Goal: Task Accomplishment & Management: Use online tool/utility

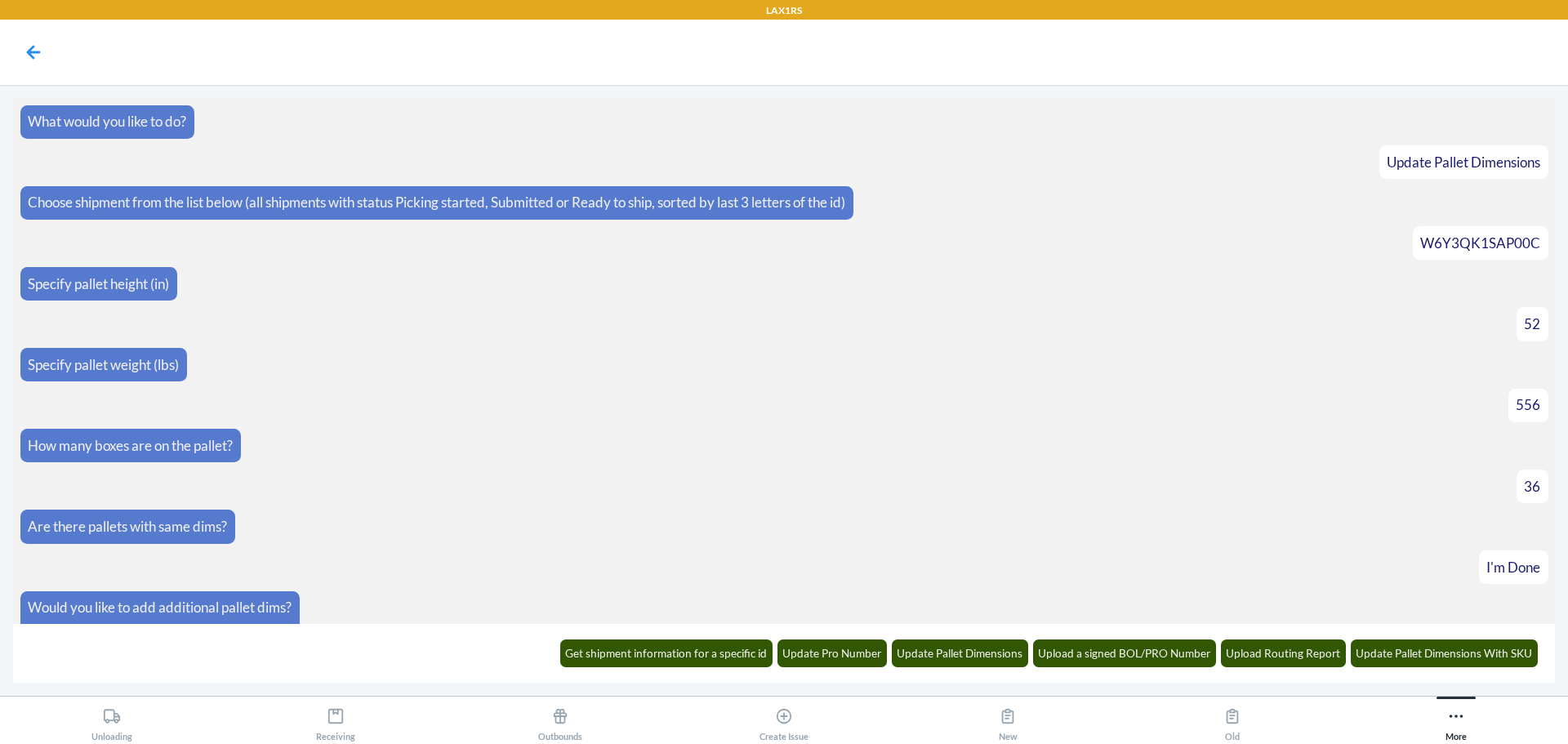
scroll to position [32596, 0]
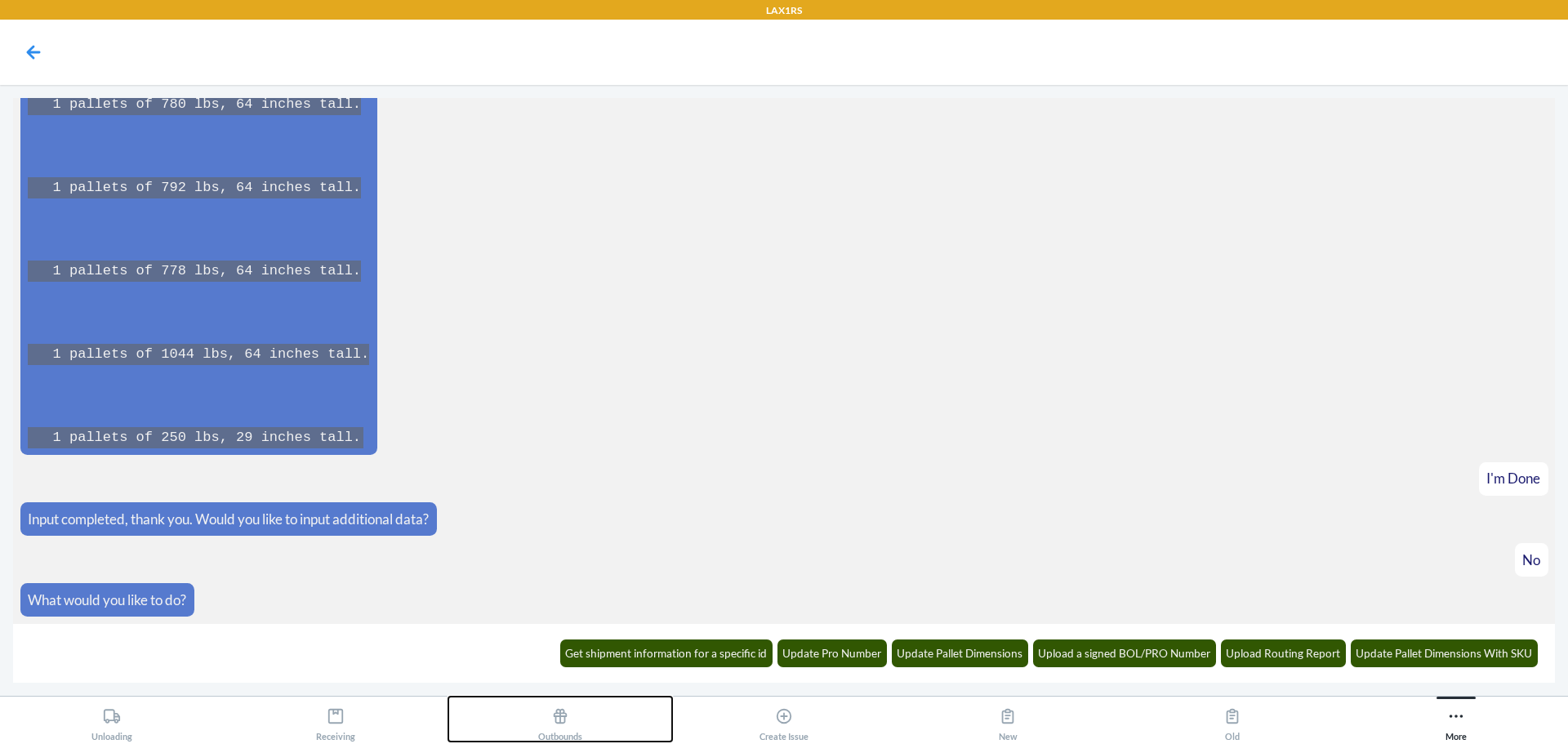
click at [558, 727] on div "Outbounds" at bounding box center [560, 721] width 44 height 41
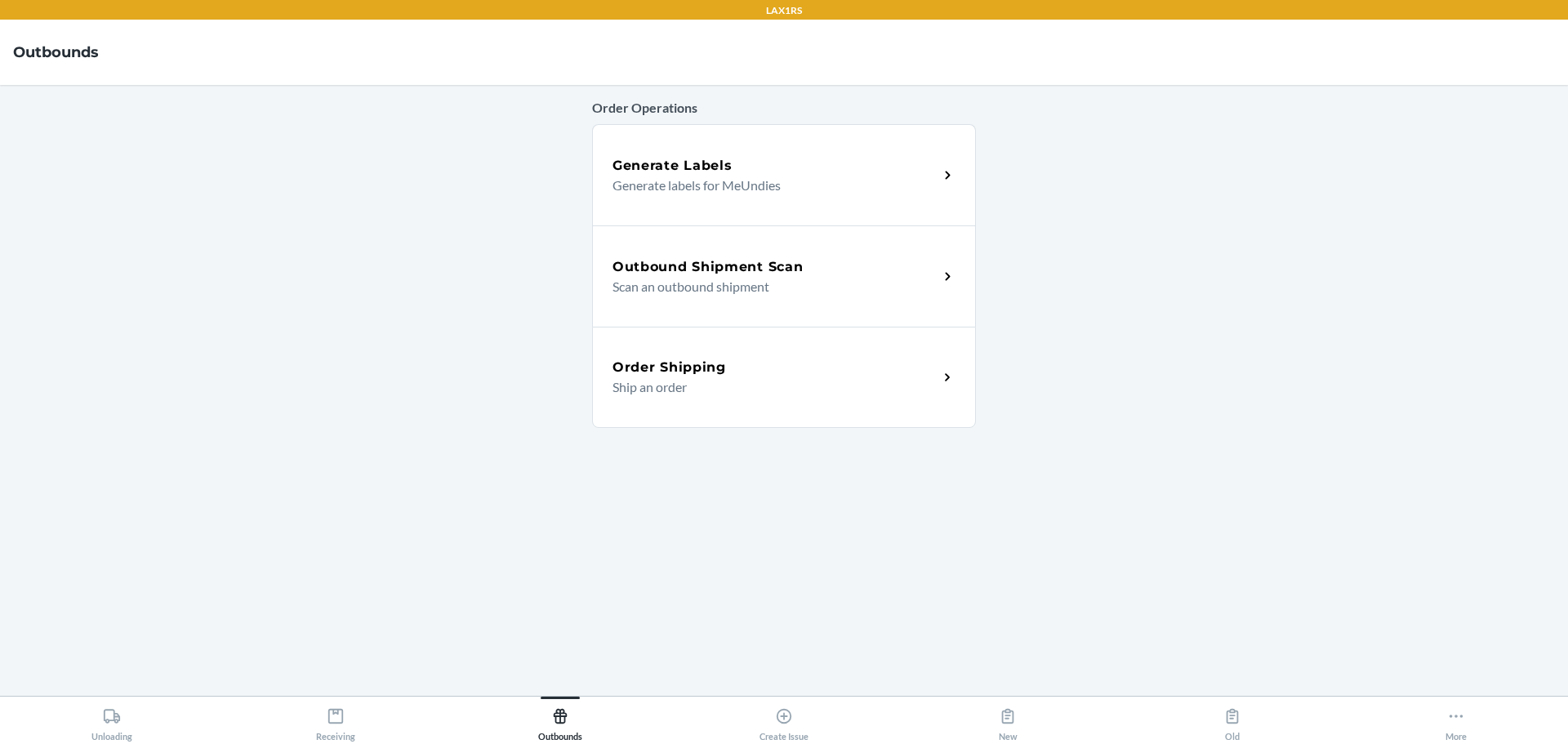
click at [740, 265] on h5 "Outbound Shipment Scan" at bounding box center [707, 267] width 191 height 20
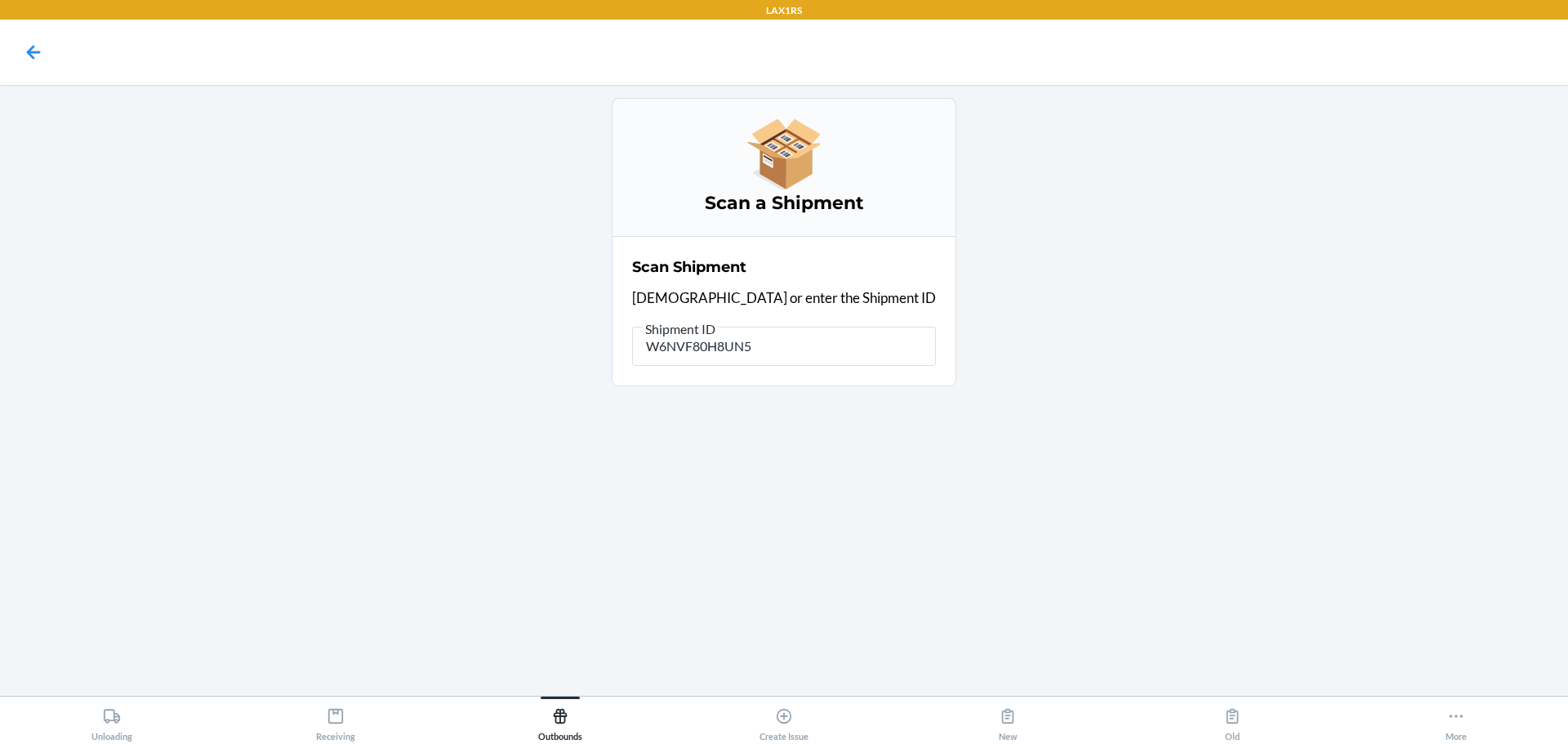
type input "W6NVF80H8UN5L"
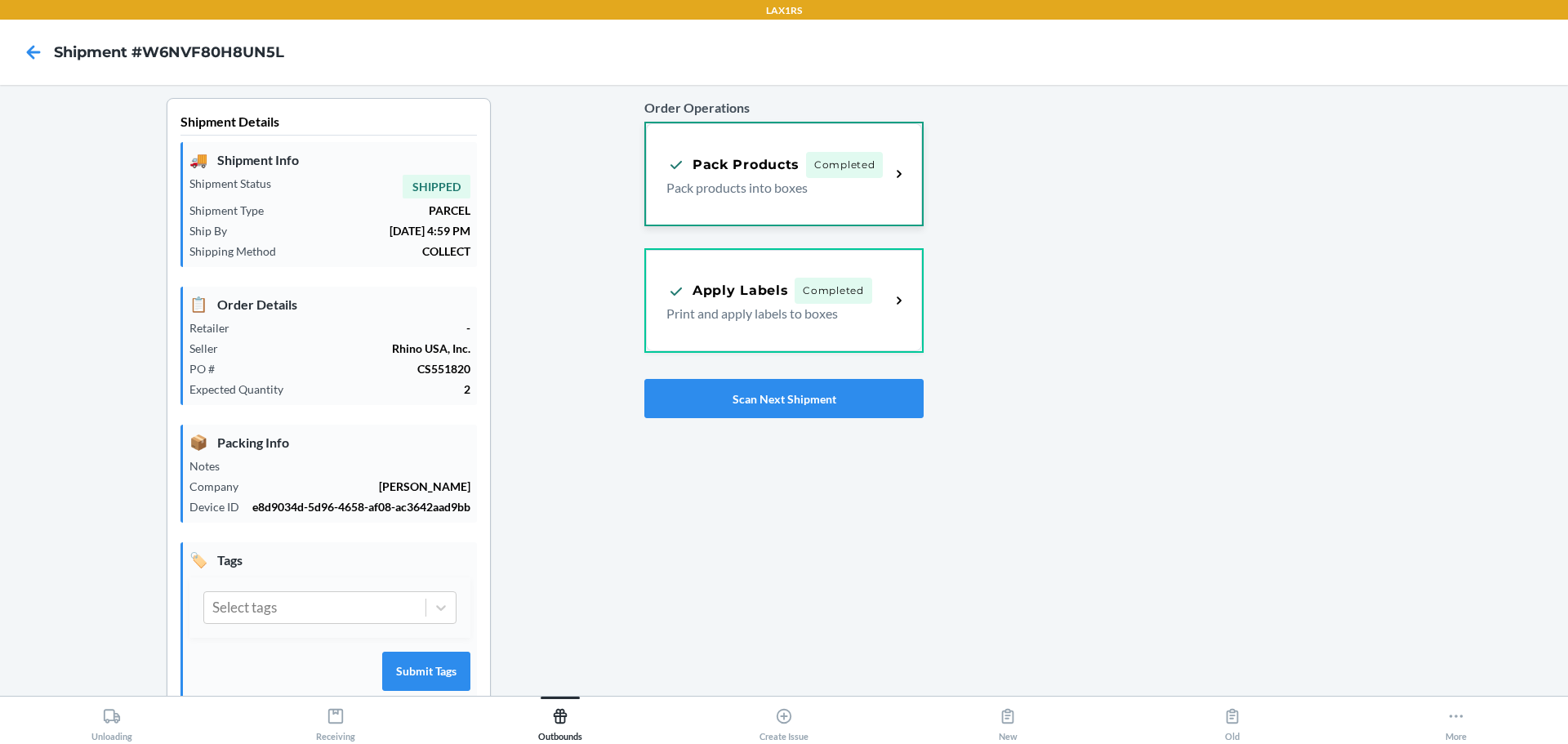
click at [874, 181] on div "Pack Products Completed Pack products into boxes" at bounding box center [778, 175] width 224 height 46
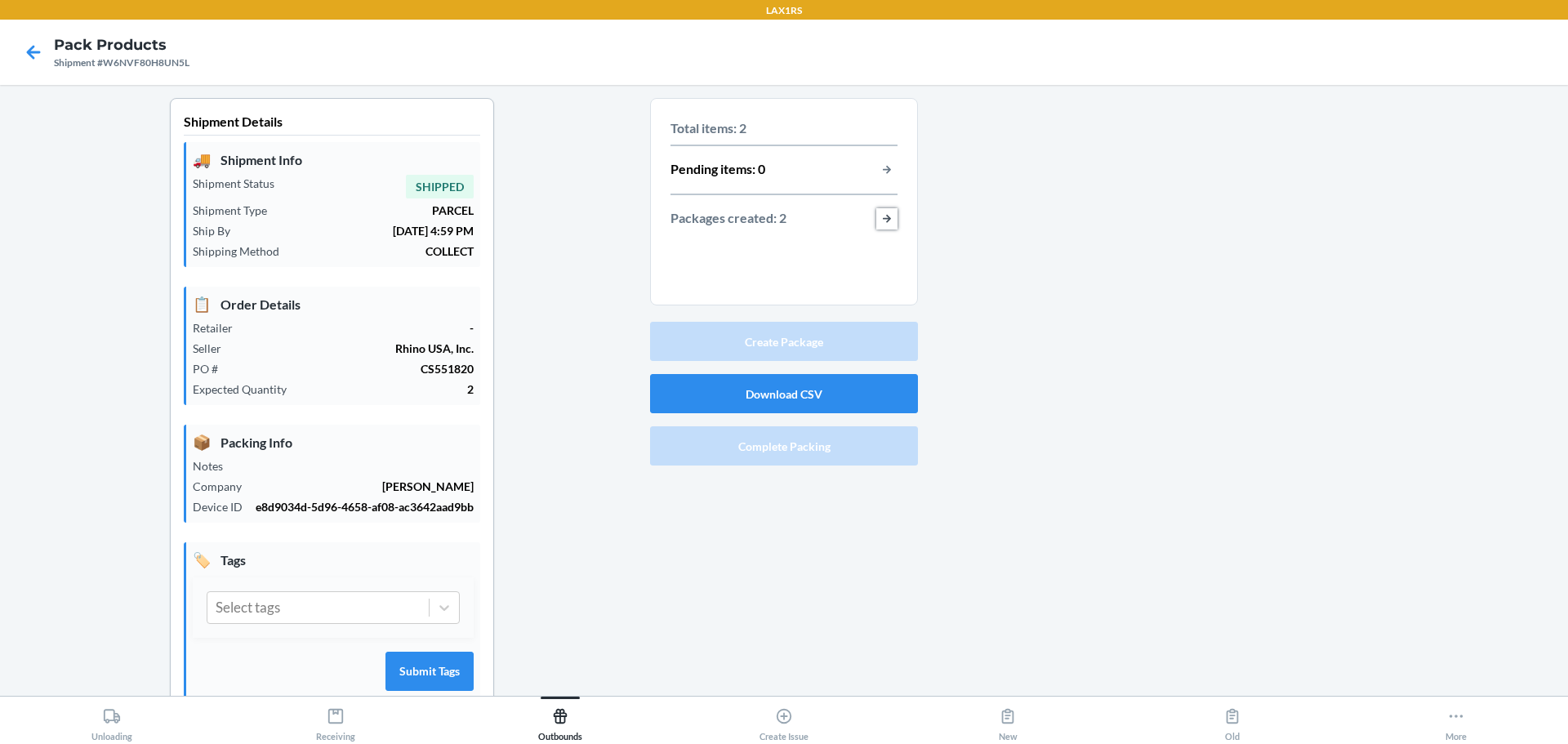
click at [879, 214] on button "button-view-packages-created" at bounding box center [887, 219] width 21 height 21
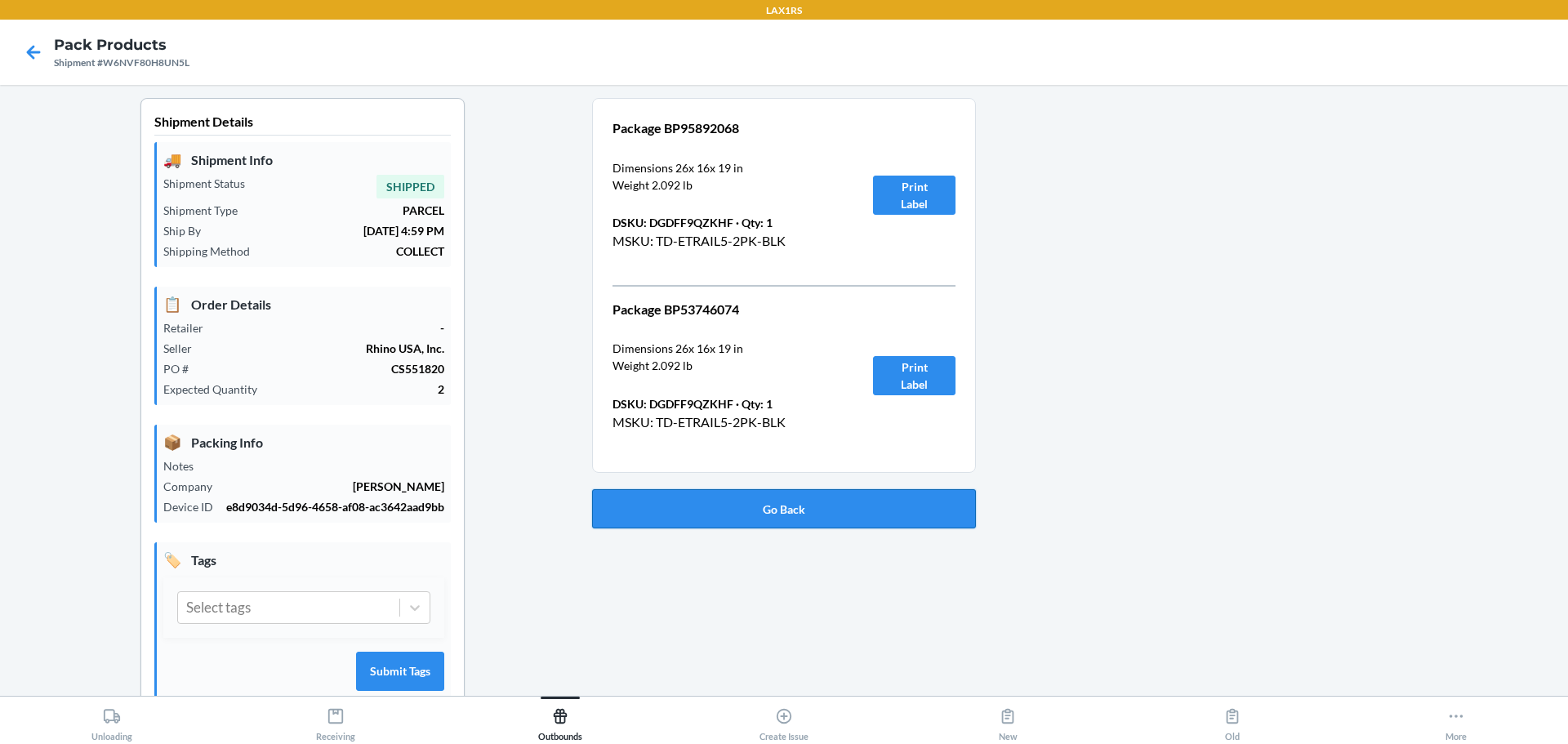
click at [866, 502] on button "Go Back" at bounding box center [784, 509] width 384 height 39
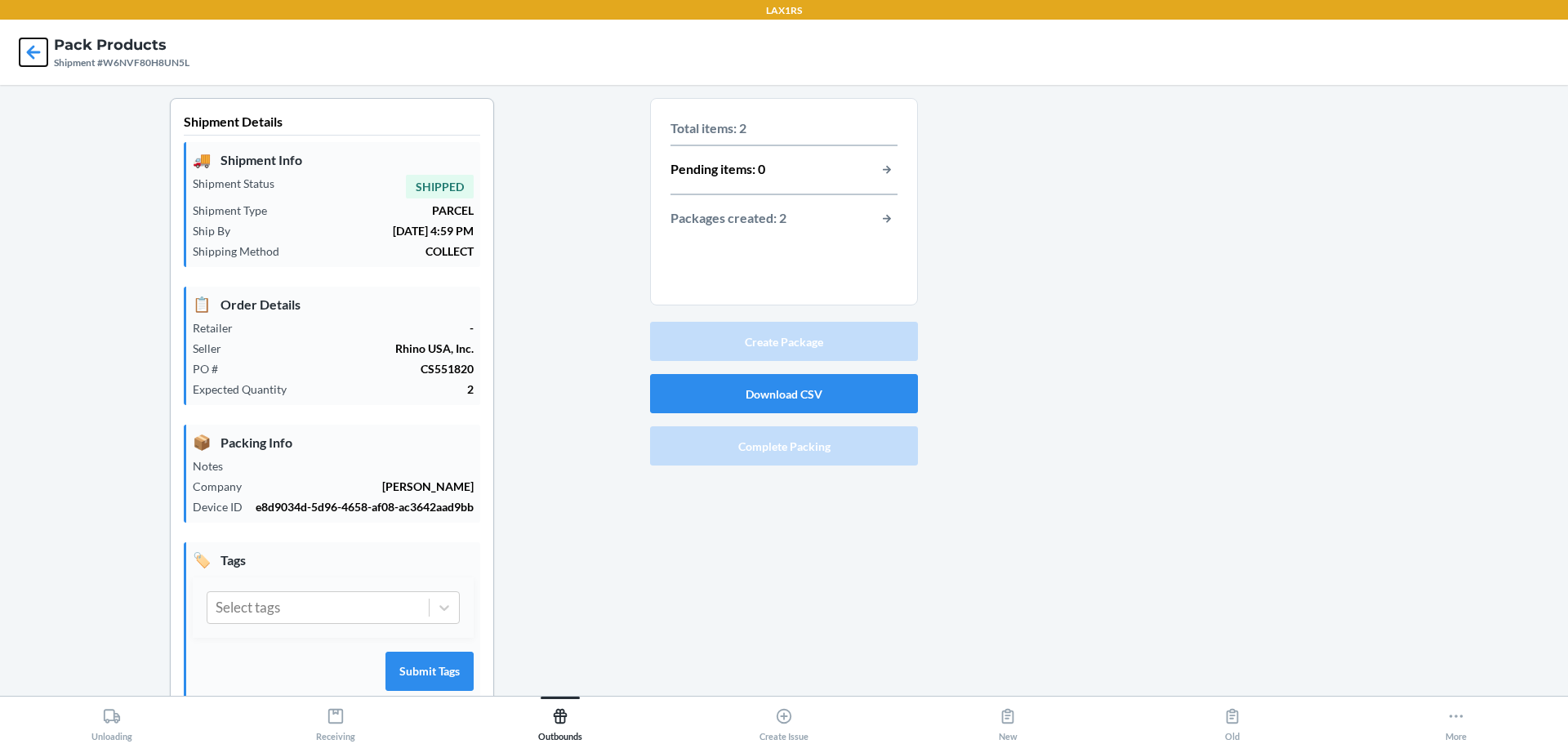
click at [24, 46] on icon at bounding box center [33, 52] width 27 height 27
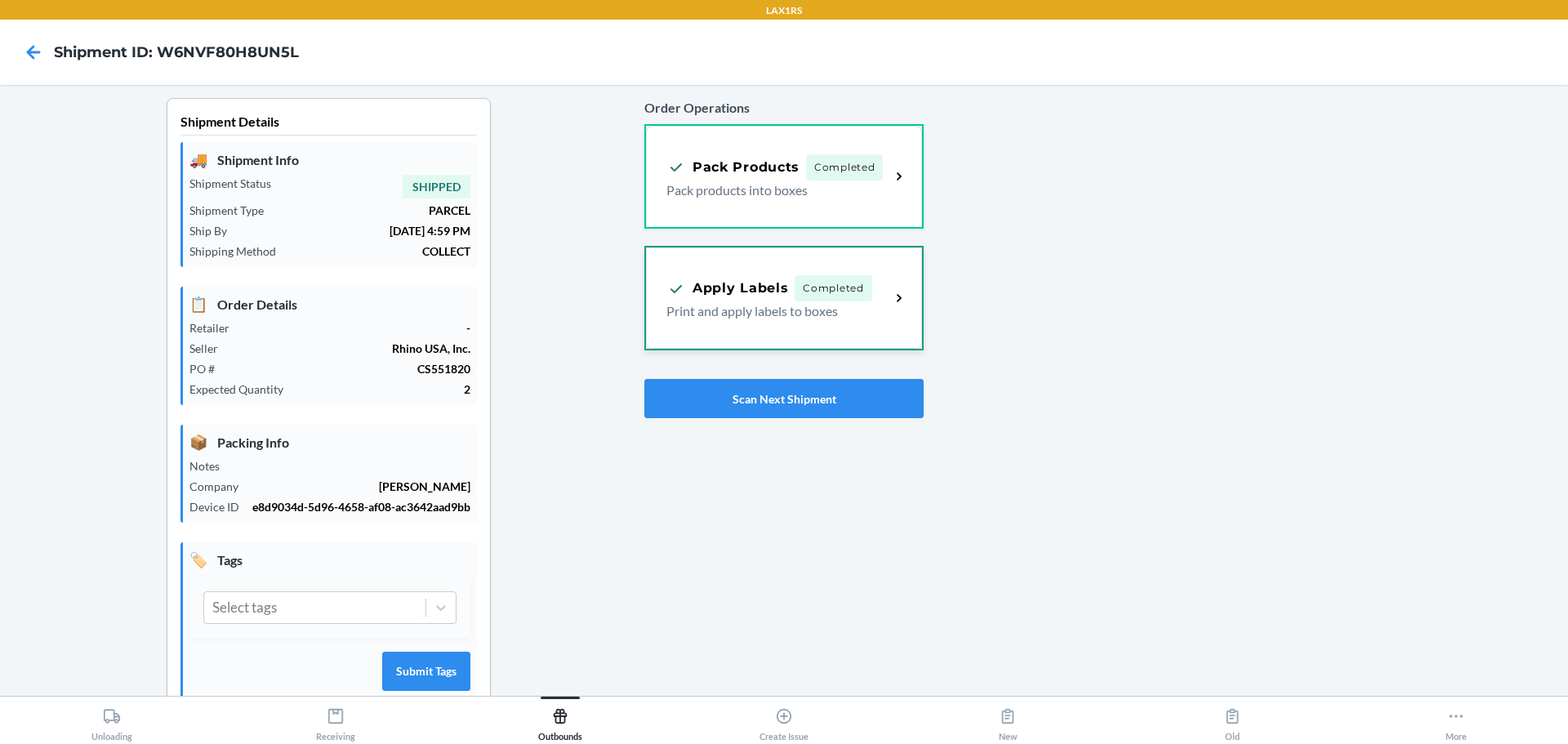
click at [898, 294] on icon at bounding box center [899, 298] width 19 height 19
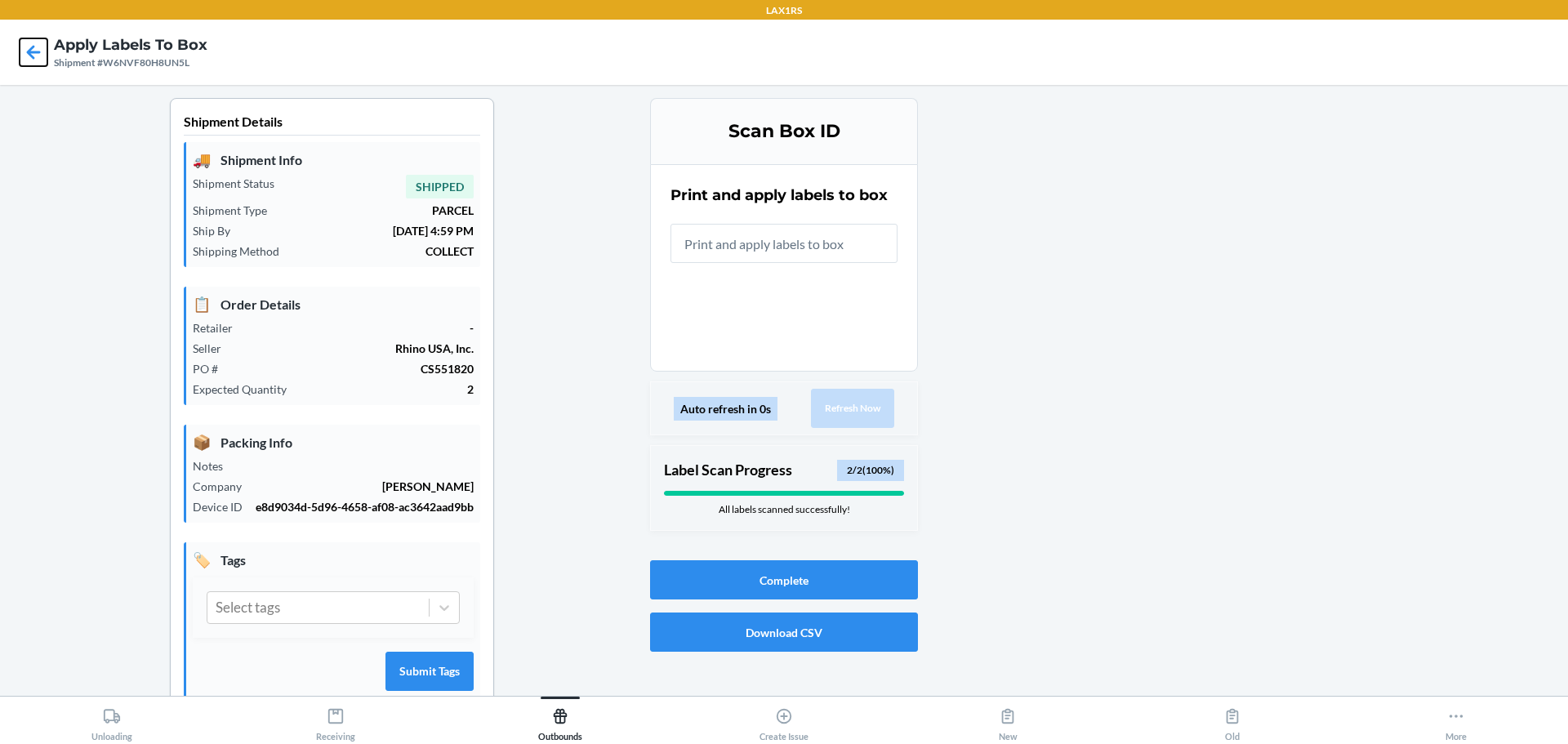
click at [34, 53] on icon at bounding box center [34, 52] width 14 height 14
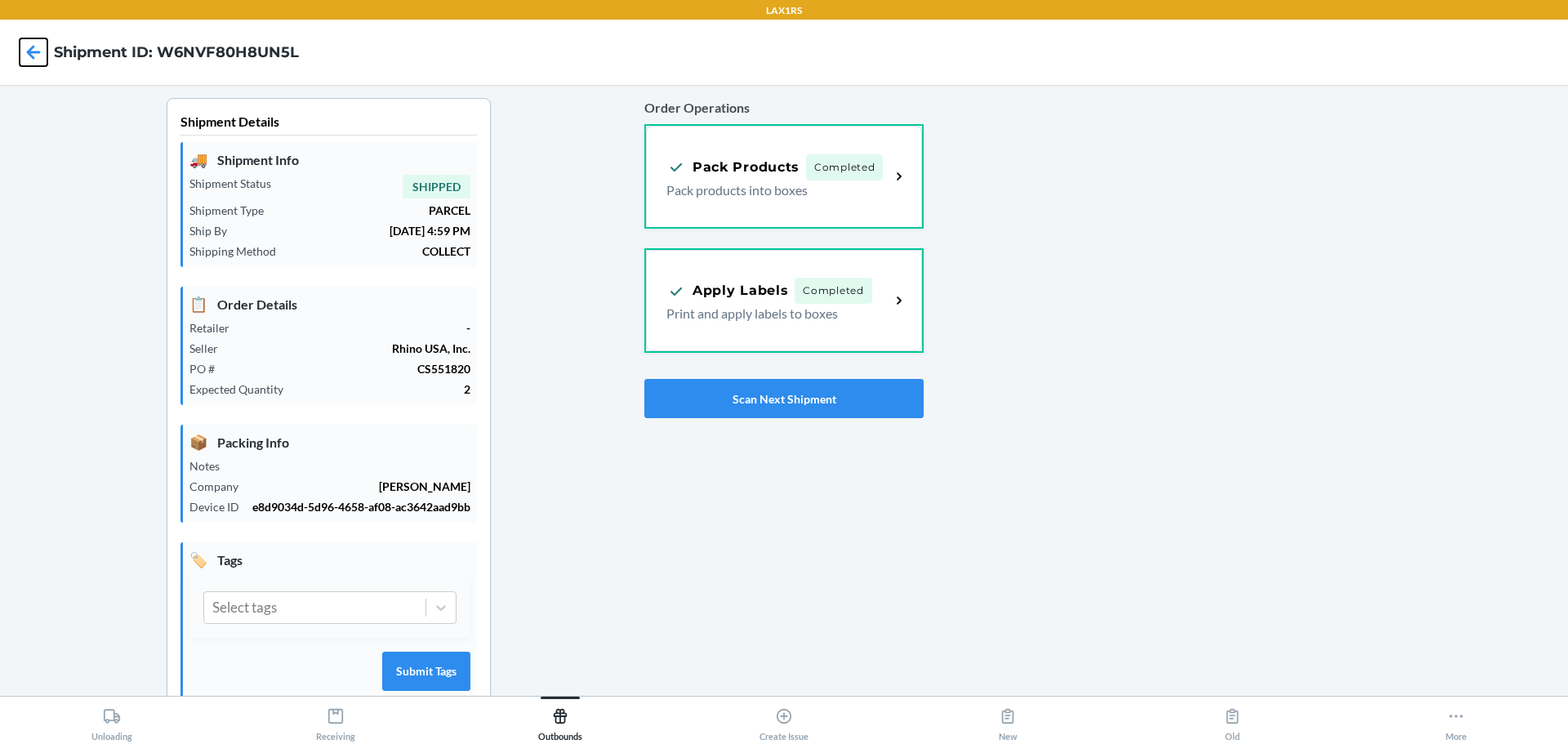
click at [35, 60] on icon at bounding box center [33, 52] width 27 height 27
click at [30, 47] on icon at bounding box center [33, 52] width 27 height 27
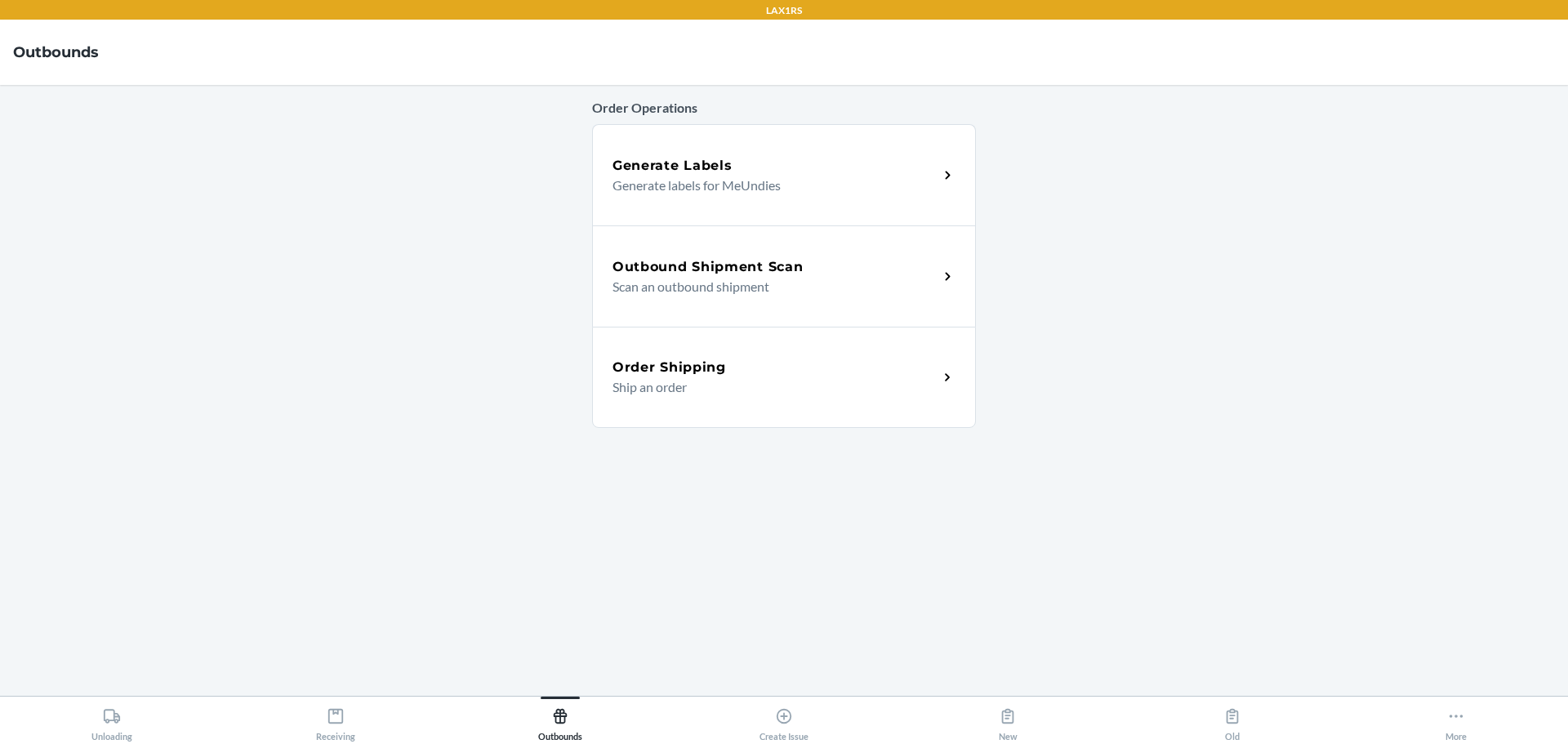
click at [766, 273] on h5 "Outbound Shipment Scan" at bounding box center [707, 267] width 191 height 20
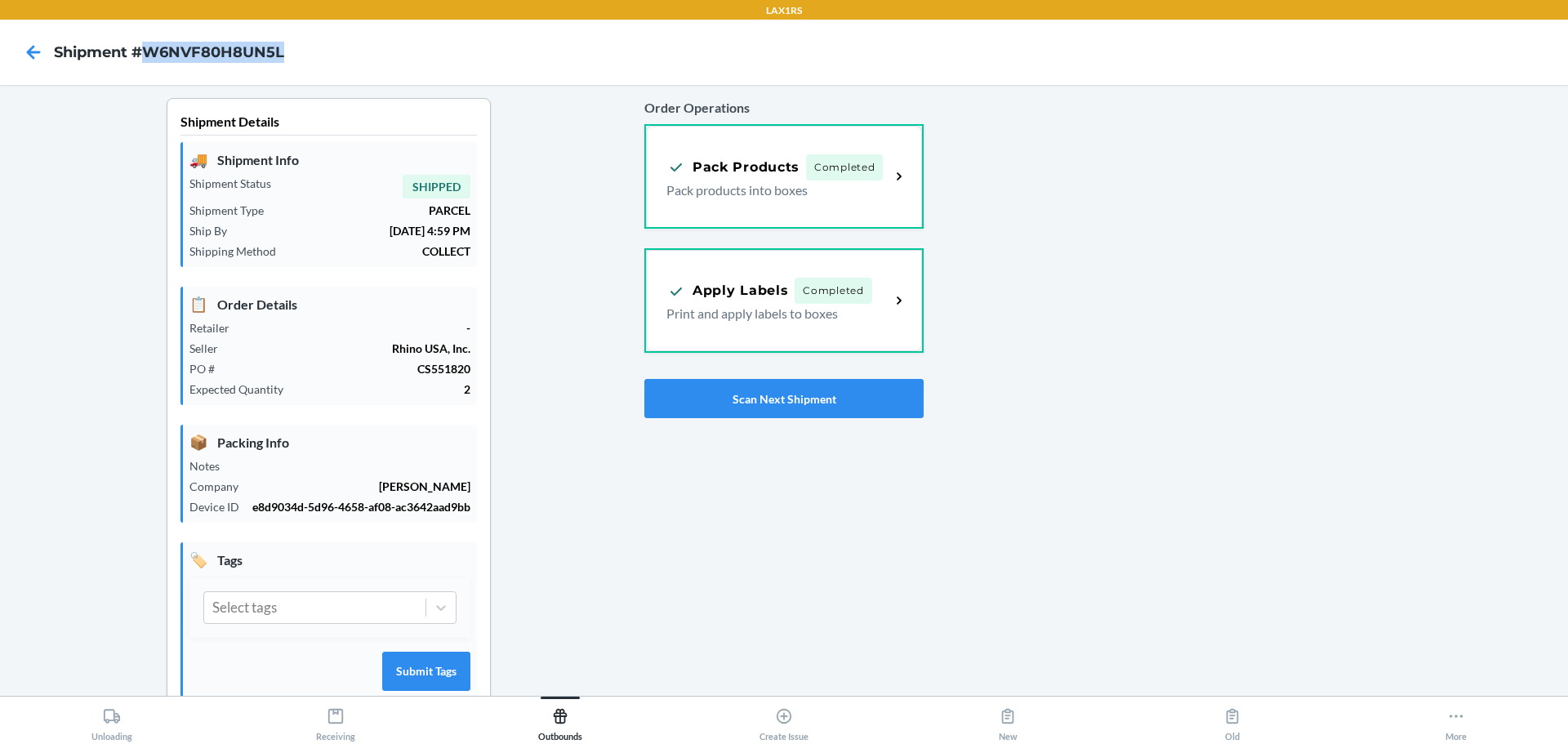
drag, startPoint x: 143, startPoint y: 49, endPoint x: 296, endPoint y: 61, distance: 153.5
click at [296, 61] on nav "Shipment #W6NVF80H8UN5L" at bounding box center [784, 52] width 1568 height 65
copy h4 "W6NVF80H8UN5L"
click at [681, 394] on button "Scan Next Shipment" at bounding box center [784, 398] width 279 height 39
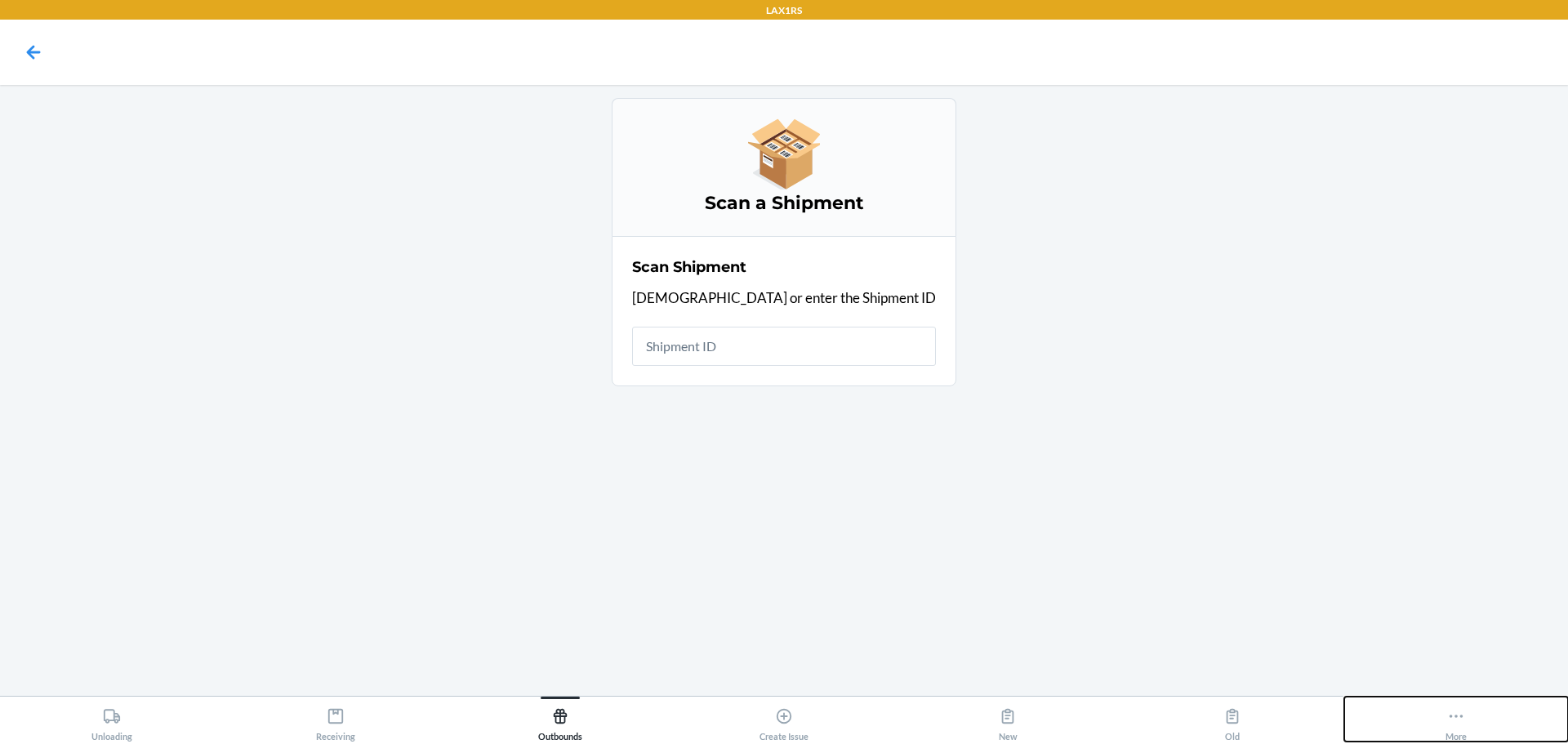
click at [1454, 714] on icon at bounding box center [1457, 716] width 18 height 18
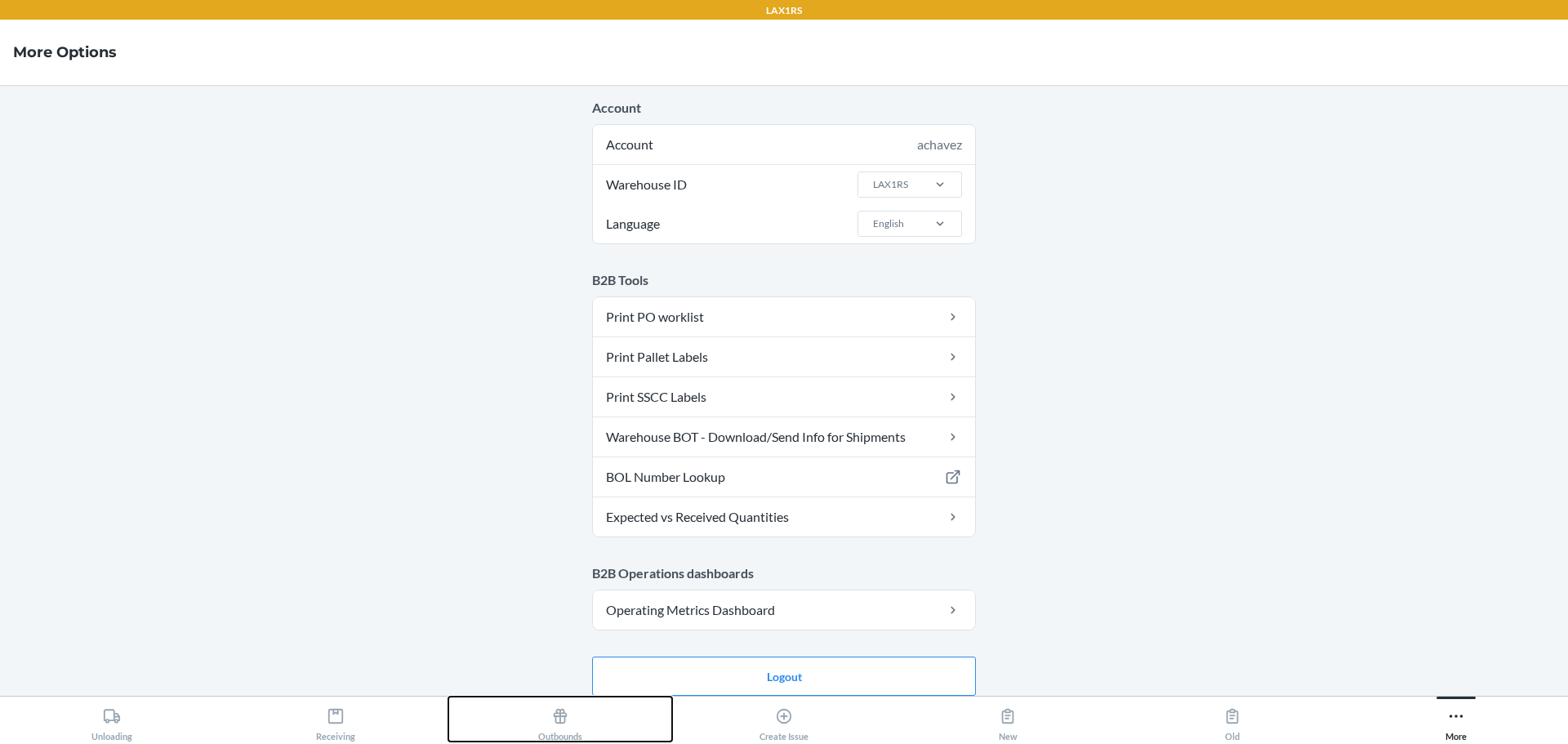
click at [565, 721] on icon at bounding box center [560, 716] width 14 height 15
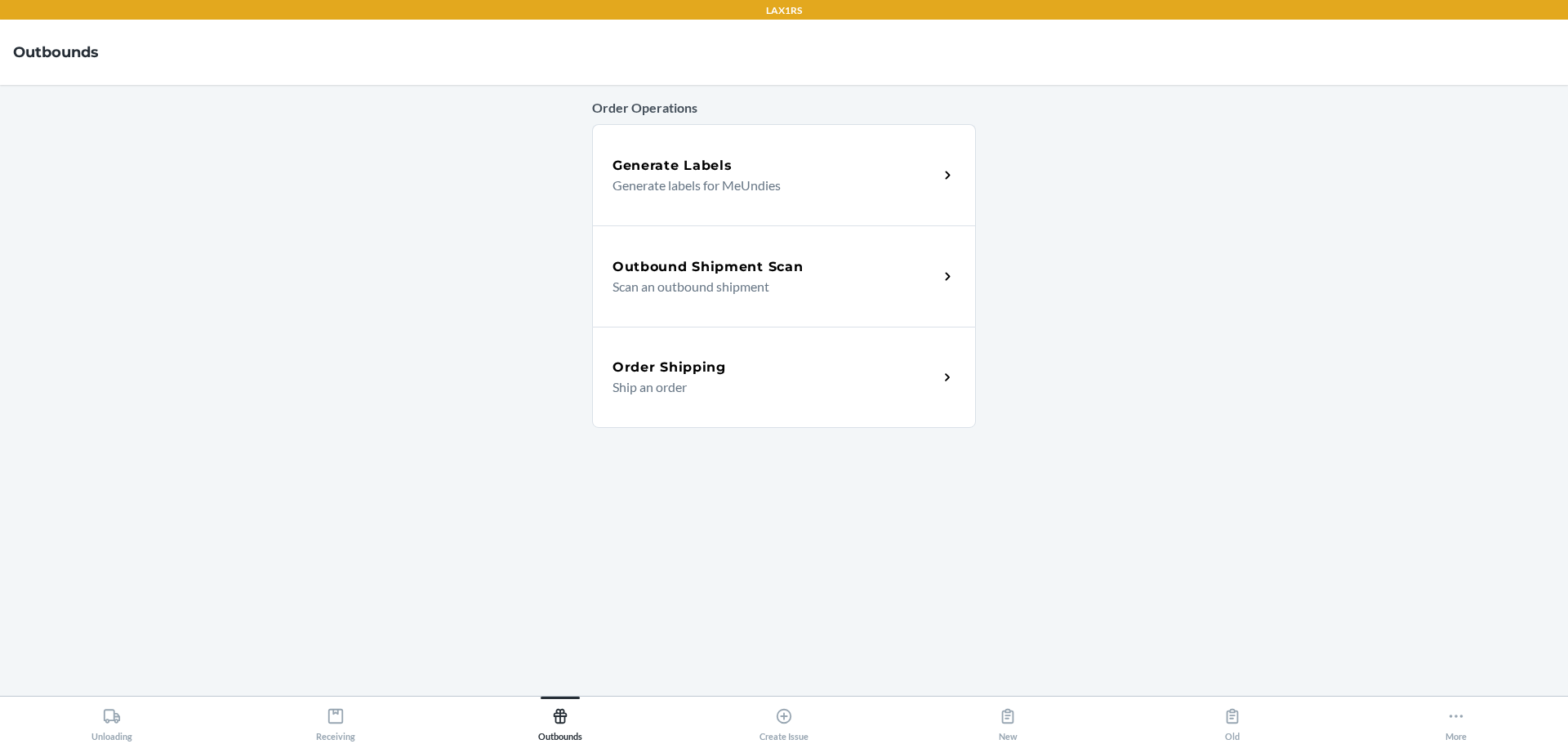
click at [766, 288] on p "Scan an outbound shipment" at bounding box center [769, 286] width 313 height 20
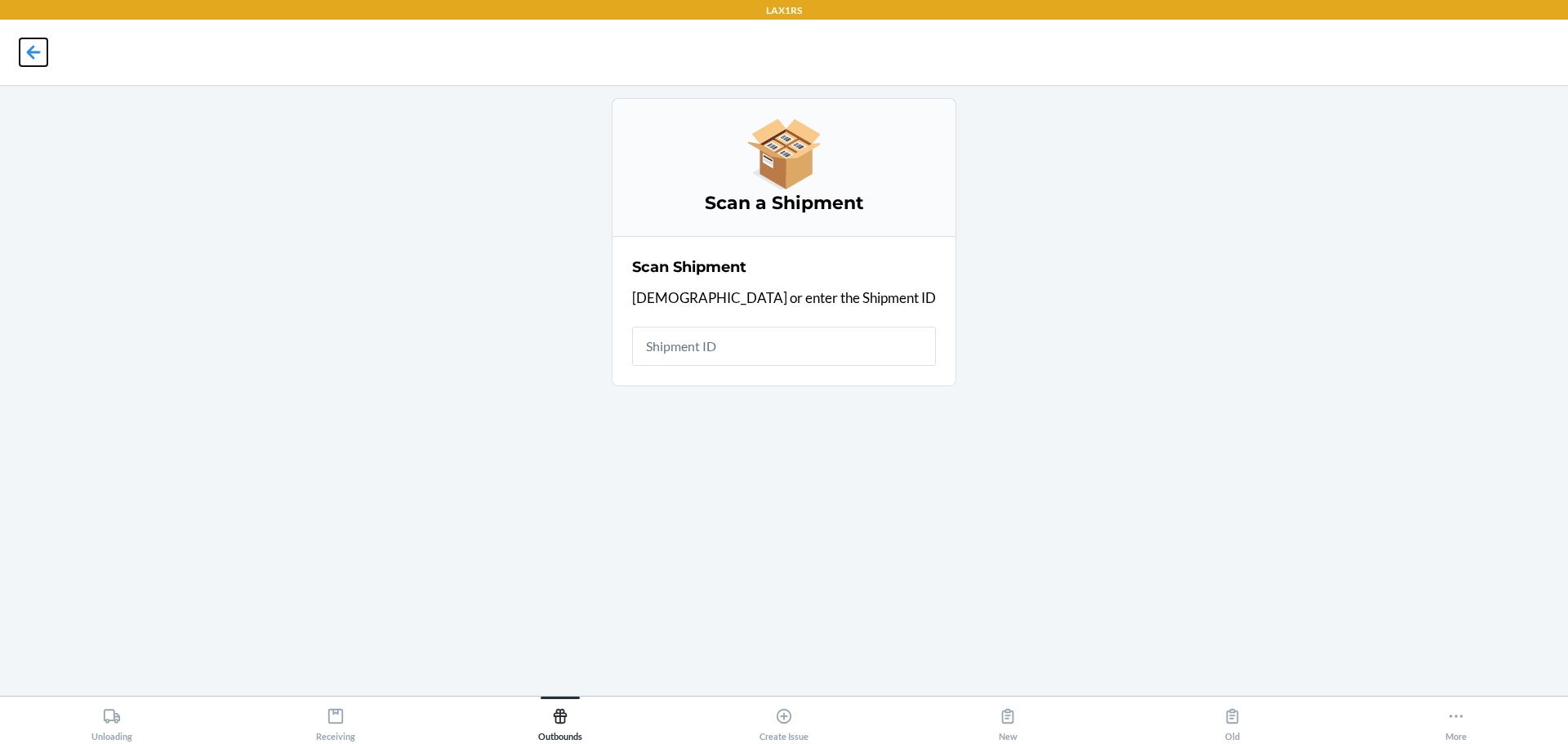
click at [42, 53] on icon at bounding box center [33, 52] width 27 height 27
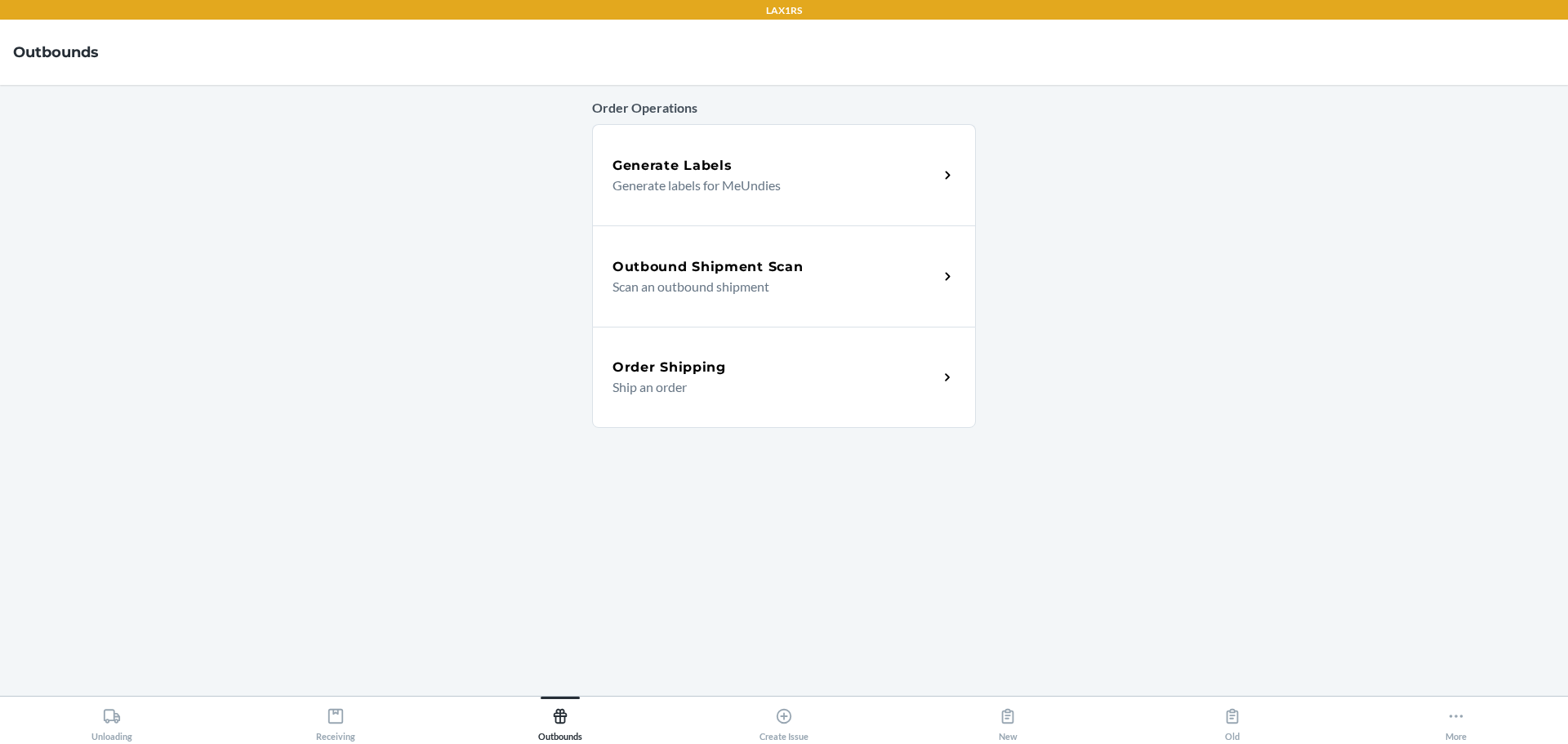
click at [828, 176] on p "Generate labels for MeUndies" at bounding box center [769, 186] width 313 height 20
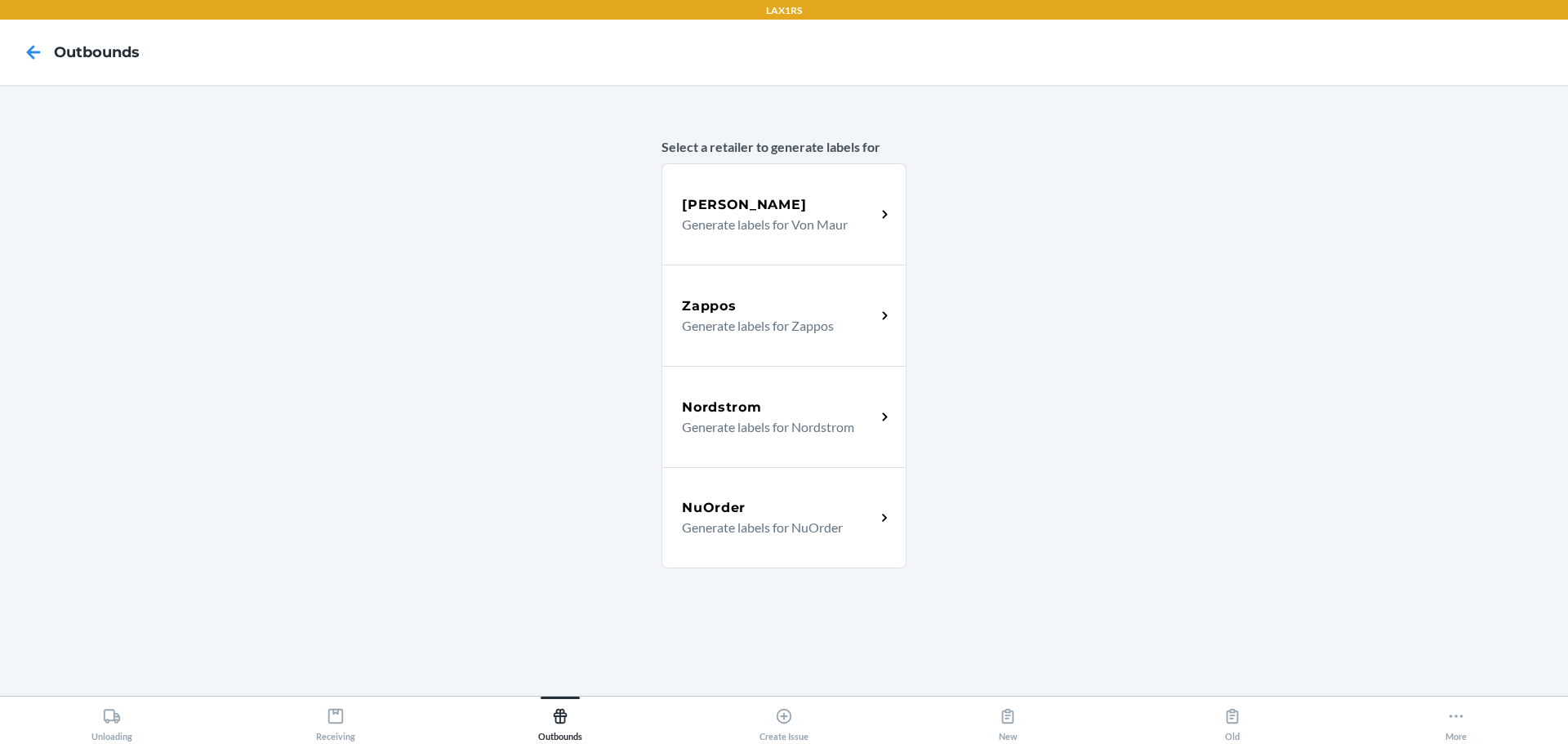
click at [81, 60] on h4 "Outbounds" at bounding box center [97, 53] width 86 height 21
click at [33, 53] on icon at bounding box center [34, 52] width 14 height 14
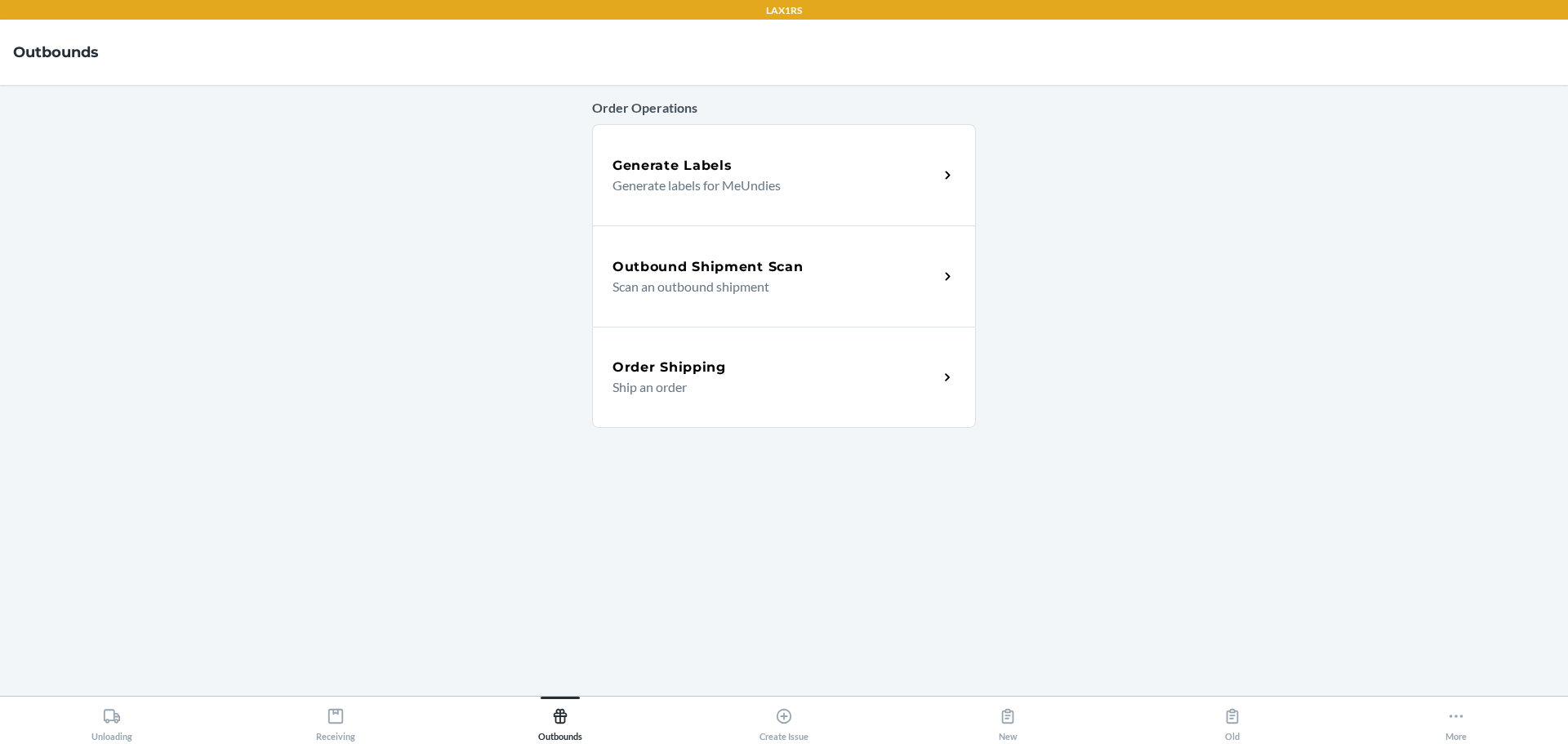
click at [860, 353] on div "Order Shipping Ship an order" at bounding box center [784, 377] width 384 height 102
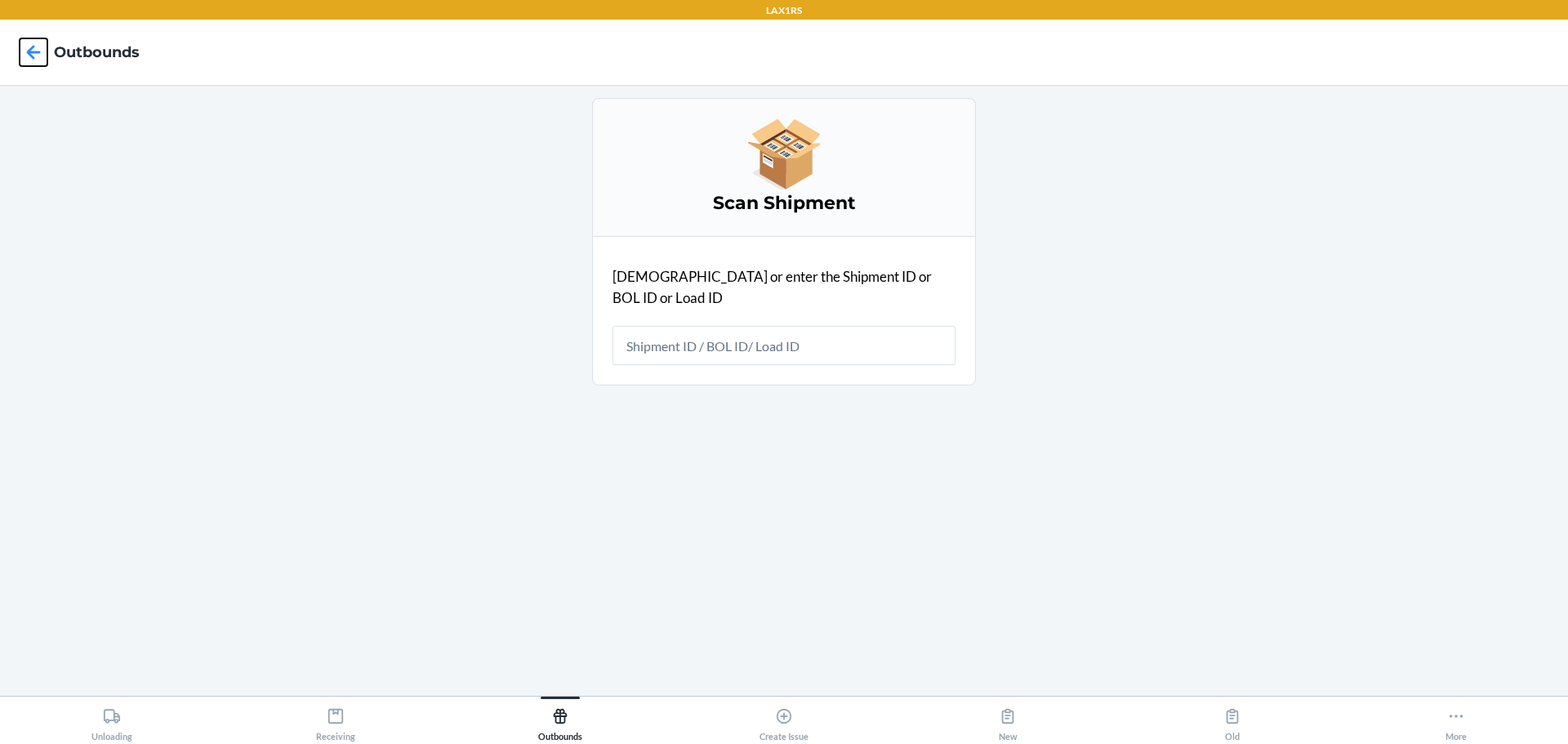
click at [37, 57] on icon at bounding box center [33, 52] width 27 height 27
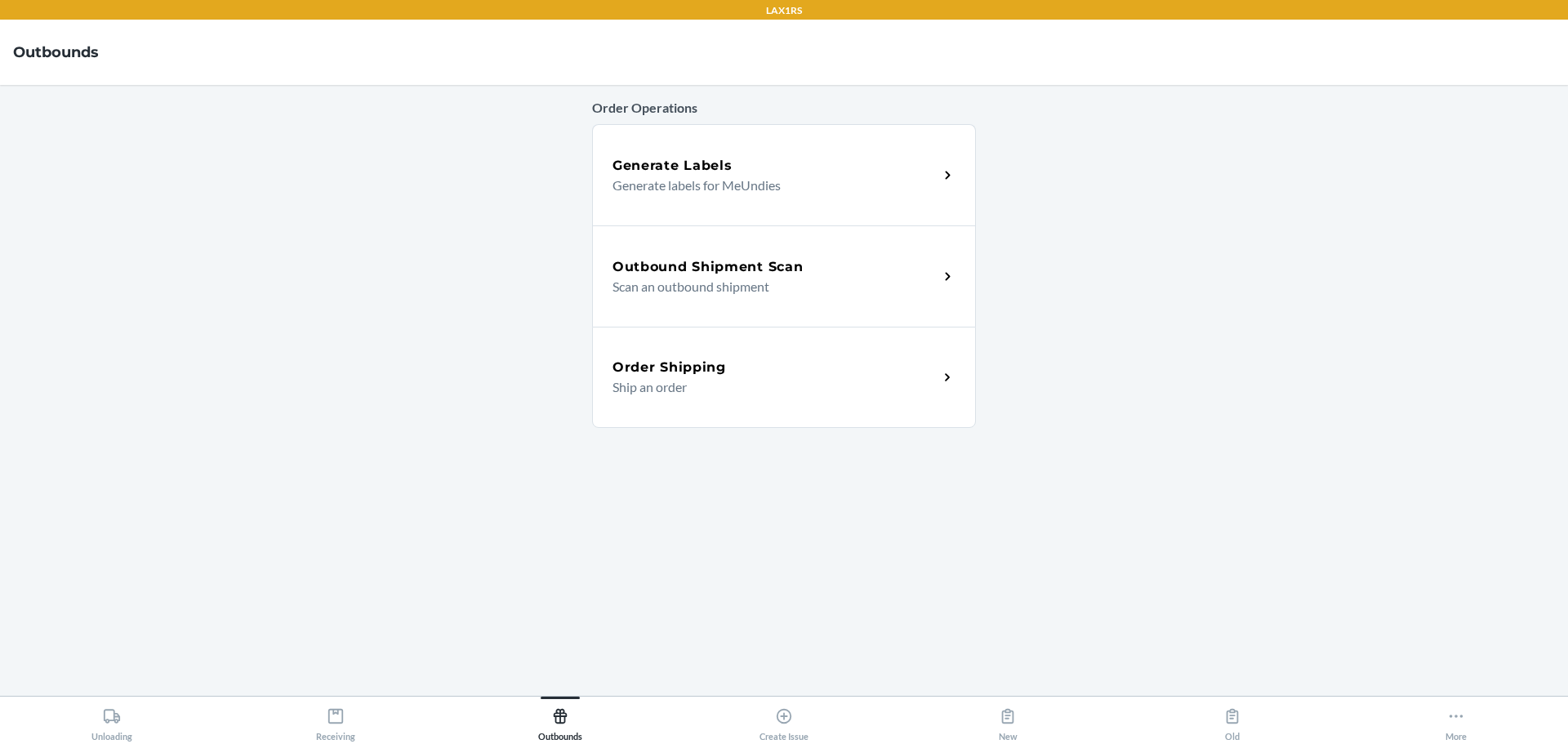
click at [835, 278] on p "Scan an outbound shipment" at bounding box center [769, 286] width 313 height 20
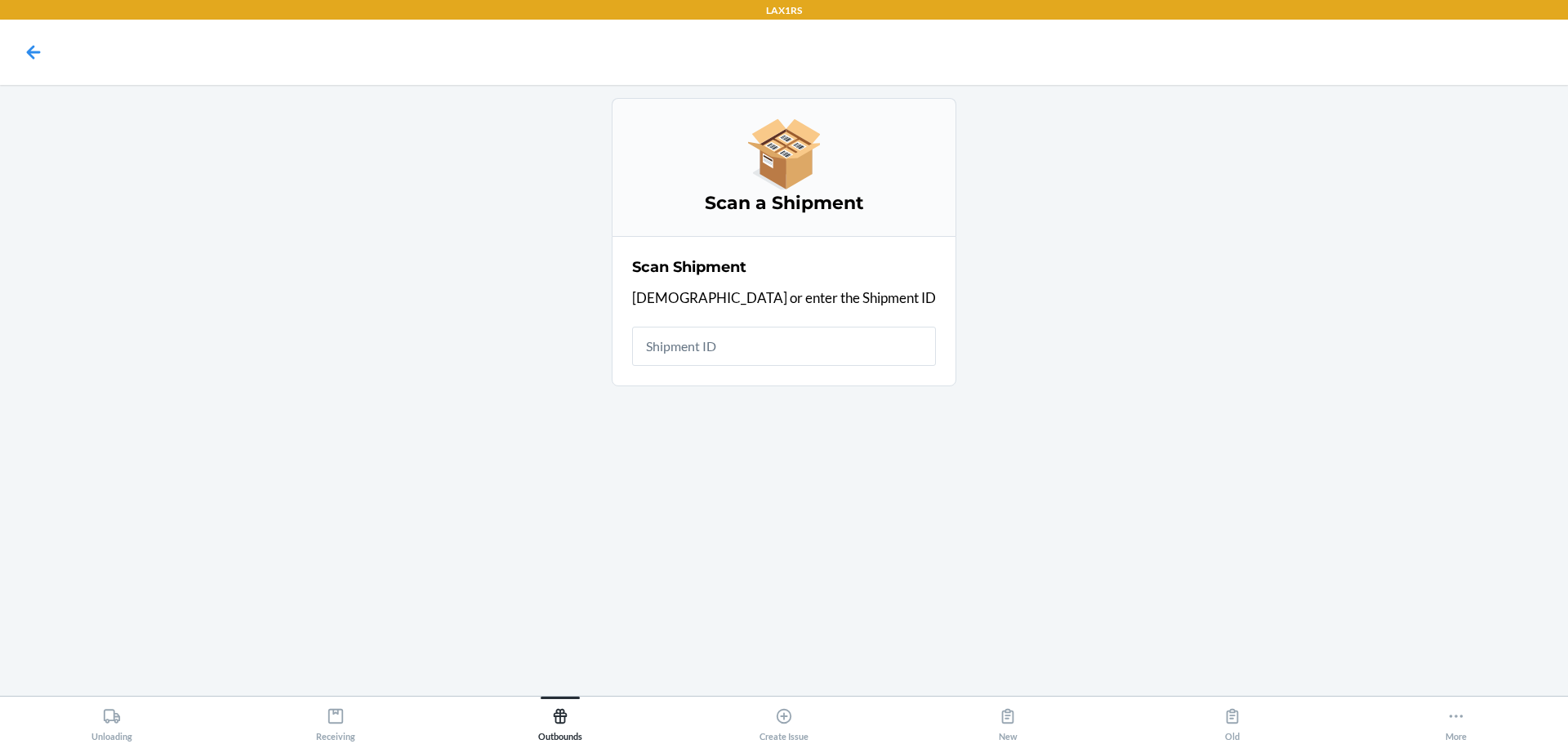
drag, startPoint x: 816, startPoint y: 340, endPoint x: 1039, endPoint y: 220, distance: 253.2
click at [1039, 220] on main "Scan a Shipment Scan Shipment Scan or enter the Shipment ID" at bounding box center [784, 390] width 1568 height 610
click at [826, 343] on input "text" at bounding box center [784, 346] width 304 height 39
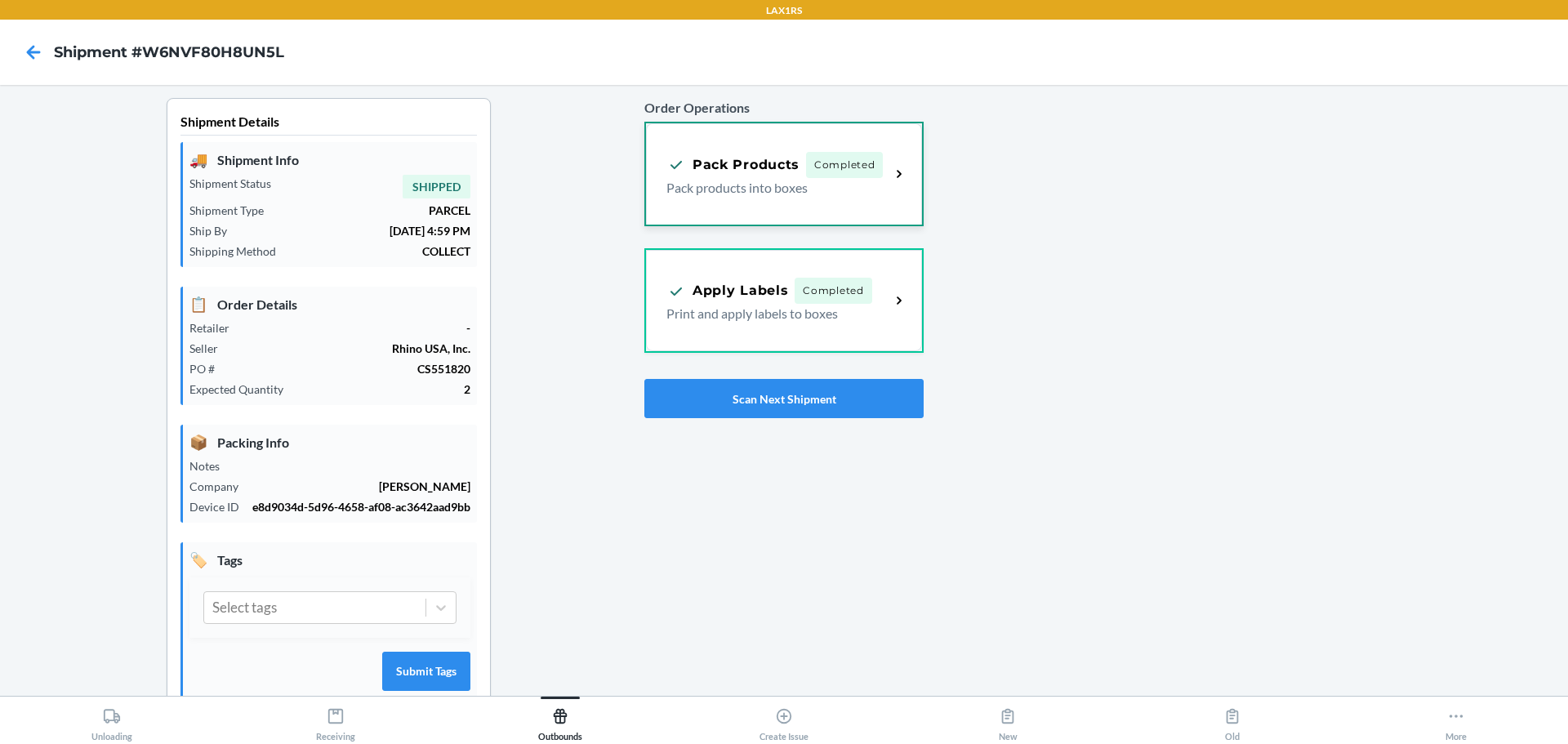
click at [861, 190] on p "Pack products into boxes" at bounding box center [772, 187] width 211 height 20
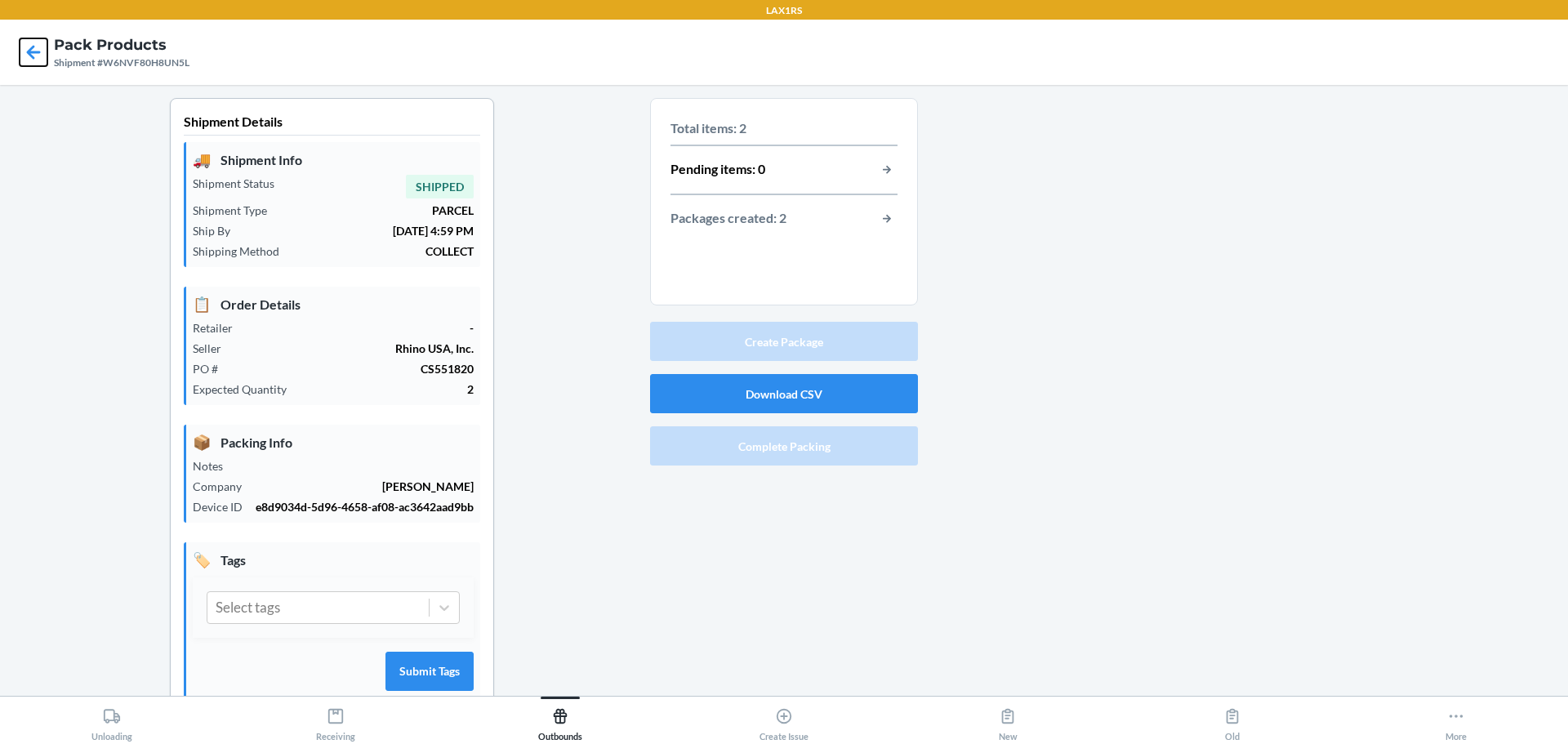
click at [30, 47] on icon at bounding box center [33, 52] width 27 height 27
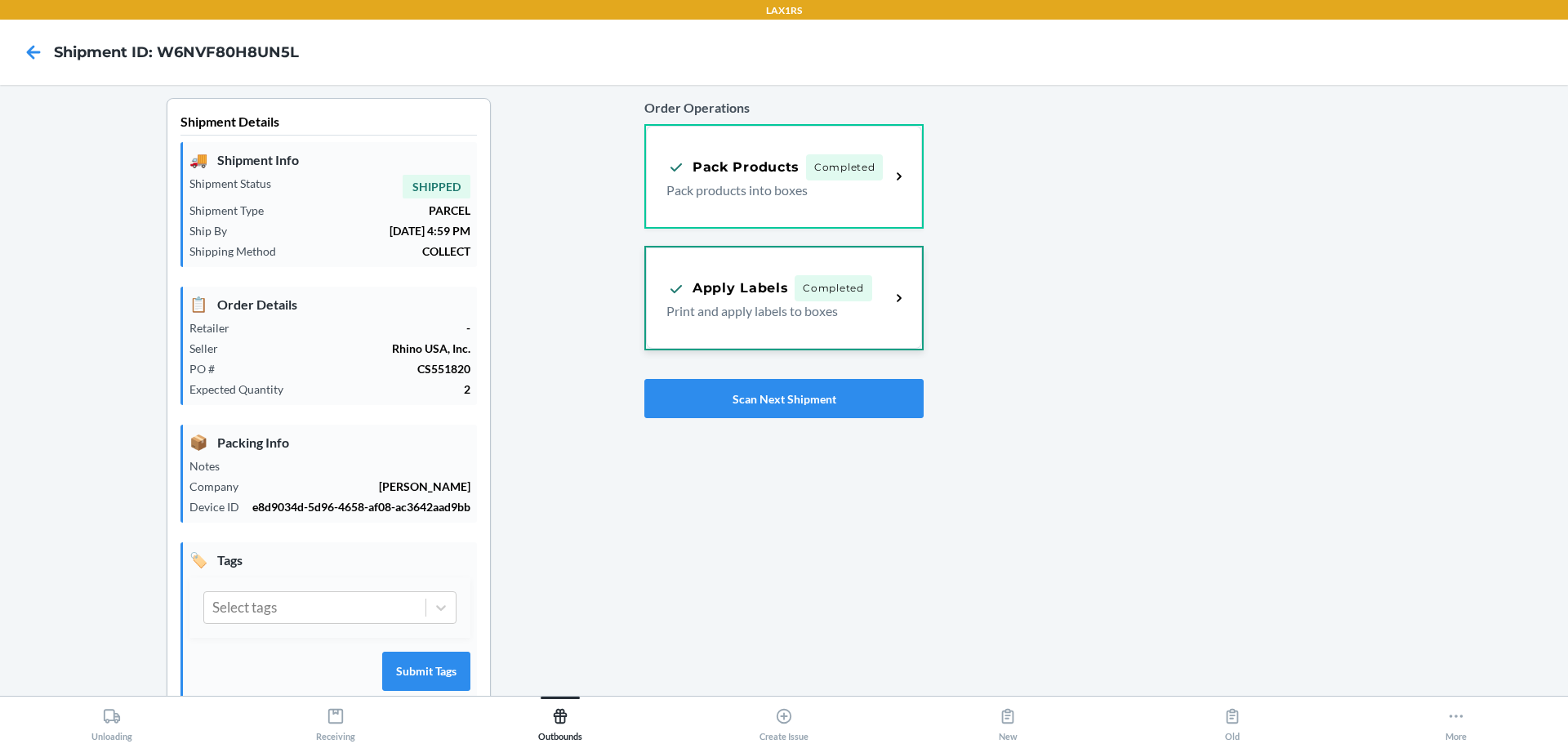
click at [862, 286] on span "Completed" at bounding box center [833, 288] width 77 height 26
